Goal: Transaction & Acquisition: Purchase product/service

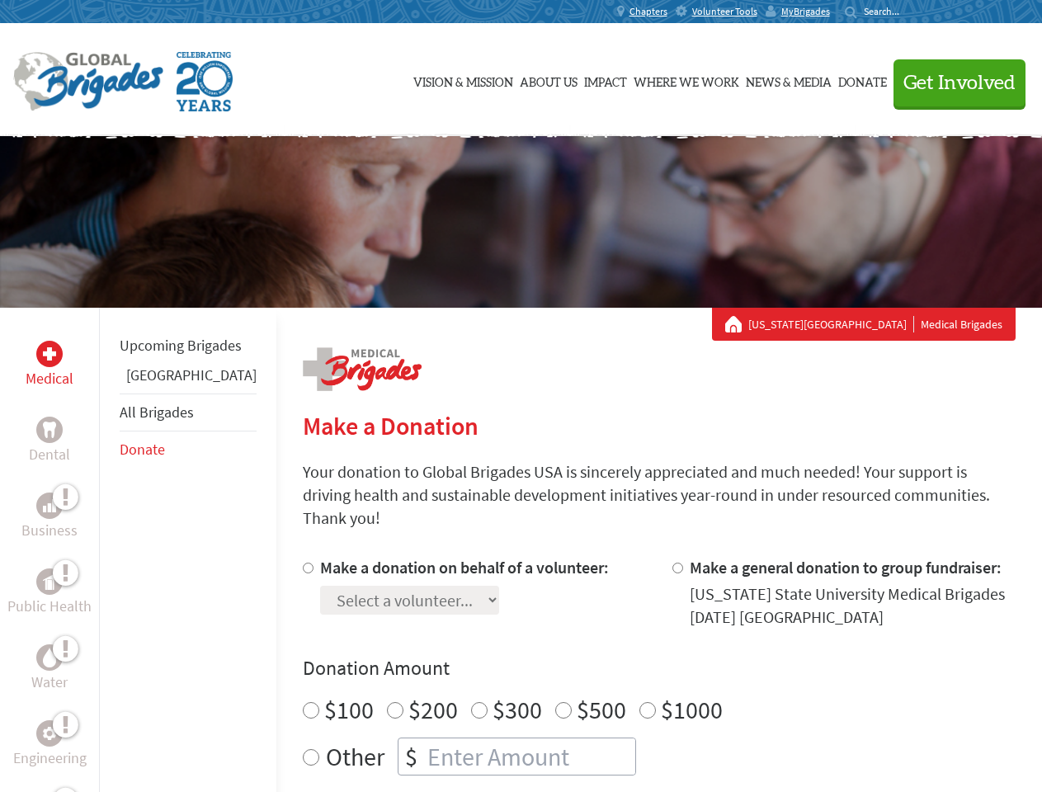
click at [911, 12] on div "Search for:" at bounding box center [878, 11] width 66 height 13
click at [952, 82] on span "Get Involved" at bounding box center [959, 83] width 112 height 20
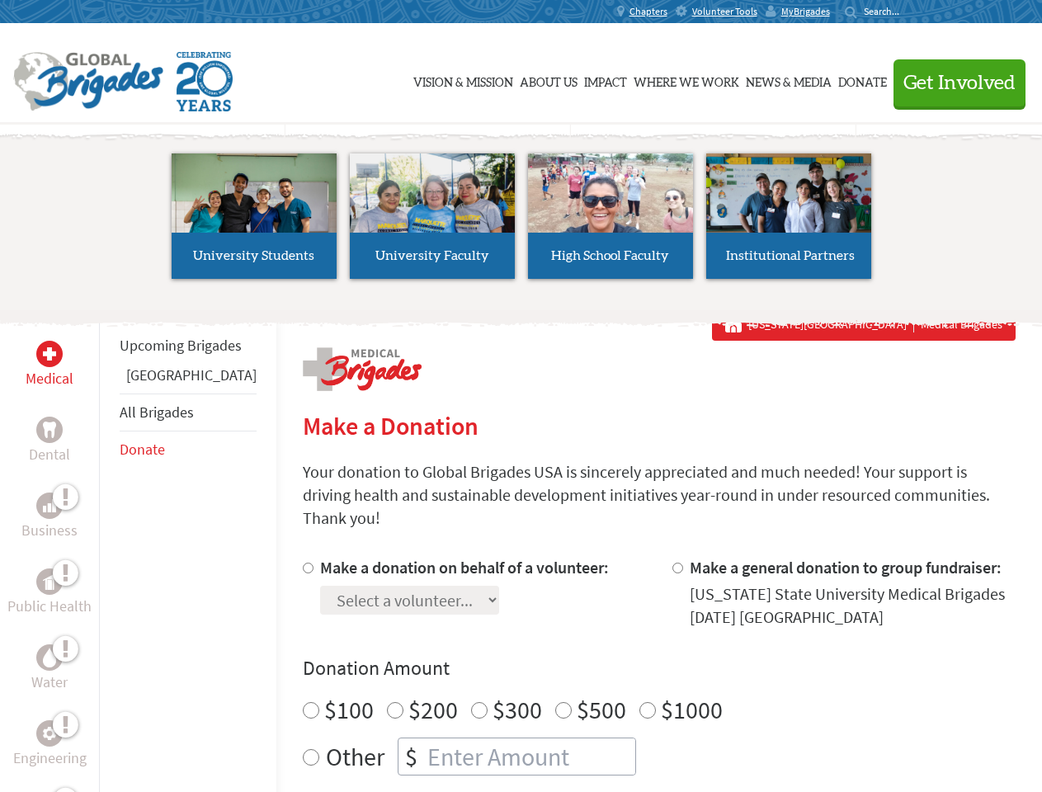
click at [521, 222] on li "High School Faculty" at bounding box center [610, 216] width 178 height 152
click at [109, 549] on div "Upcoming Brigades Guatemala All Brigades Donate" at bounding box center [187, 704] width 177 height 792
click at [630, 662] on div "Donation Amount $100 $200 $300 $500 $1000 Other $" at bounding box center [659, 715] width 713 height 120
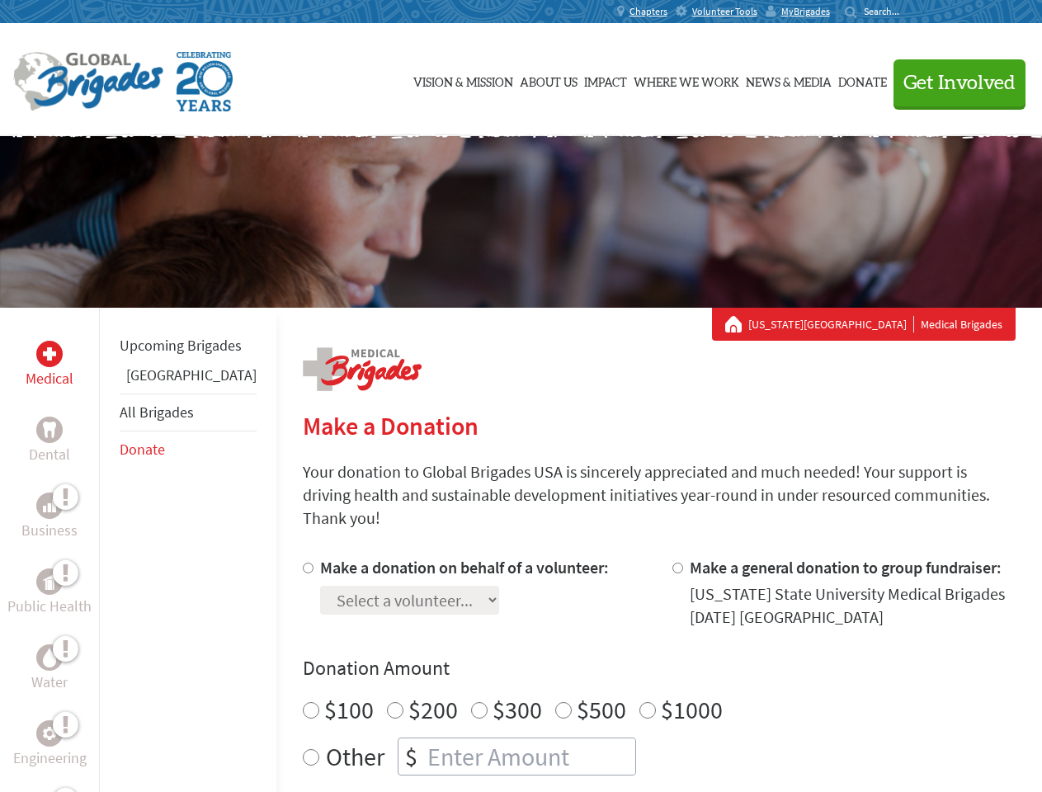
click at [303, 563] on input "Make a donation on behalf of a volunteer:" at bounding box center [308, 568] width 11 height 11
radio input "true"
click at [672, 563] on input "Make a general donation to group fundraiser:" at bounding box center [677, 568] width 11 height 11
radio input "true"
